Goal: Task Accomplishment & Management: Manage account settings

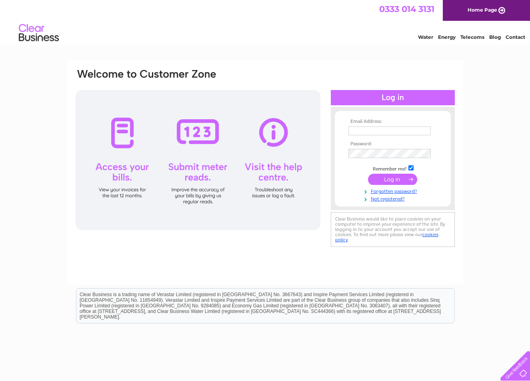
type input "stcbtreasurer@gmail.com"
click at [380, 179] on input "submit" at bounding box center [392, 179] width 49 height 11
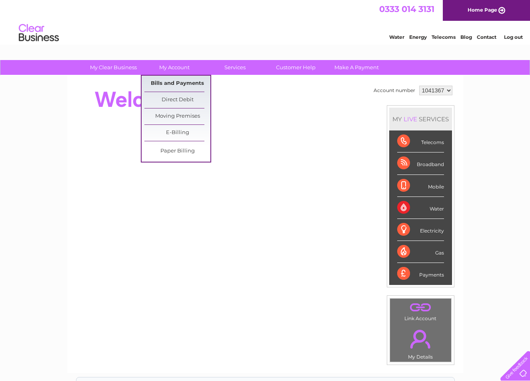
click at [168, 82] on link "Bills and Payments" at bounding box center [177, 84] width 66 height 16
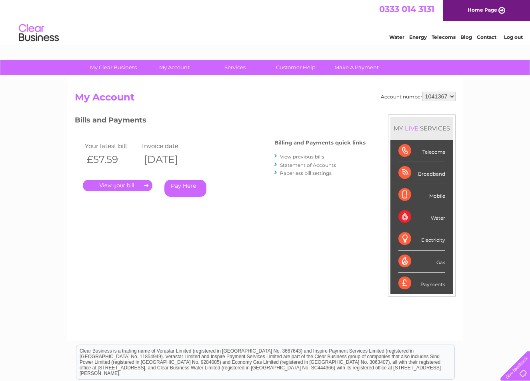
click at [106, 184] on link "." at bounding box center [118, 186] width 70 height 12
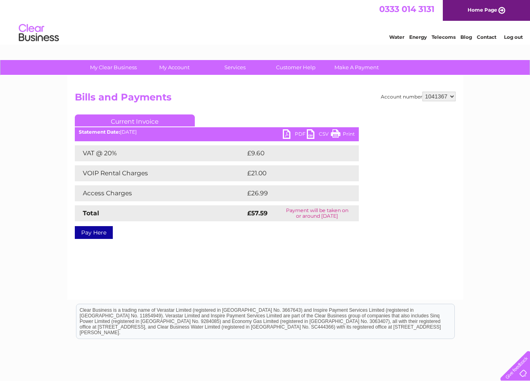
click at [286, 133] on link "PDF" at bounding box center [295, 135] width 24 height 12
click at [512, 38] on link "Log out" at bounding box center [513, 37] width 19 height 6
